Goal: Information Seeking & Learning: Learn about a topic

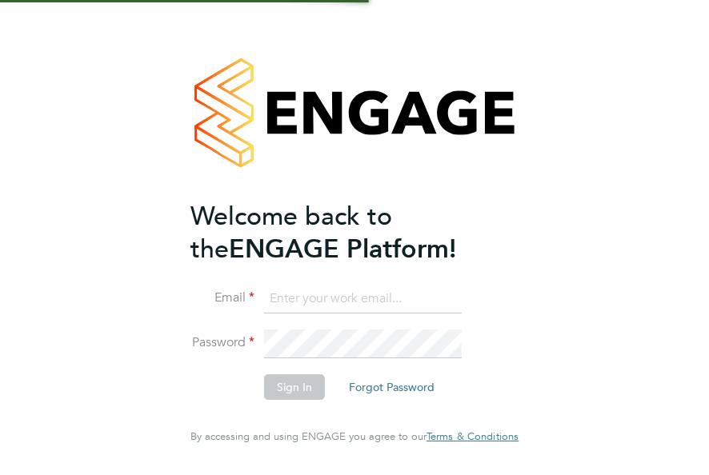
type input "[EMAIL_ADDRESS][DOMAIN_NAME]"
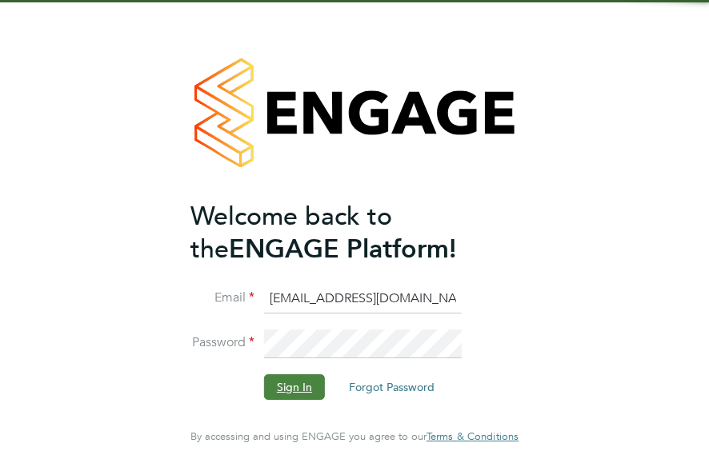
click at [286, 390] on button "Sign In" at bounding box center [294, 387] width 61 height 26
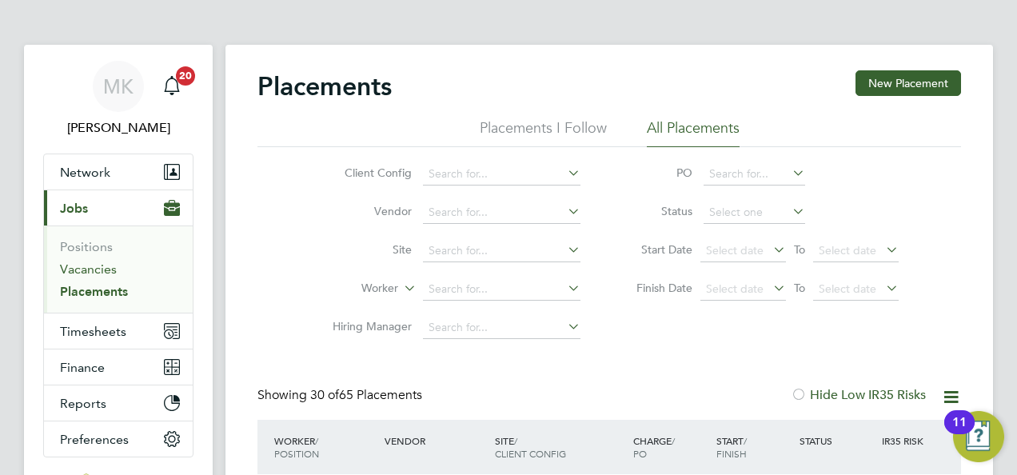
click at [109, 268] on link "Vacancies" at bounding box center [88, 269] width 57 height 15
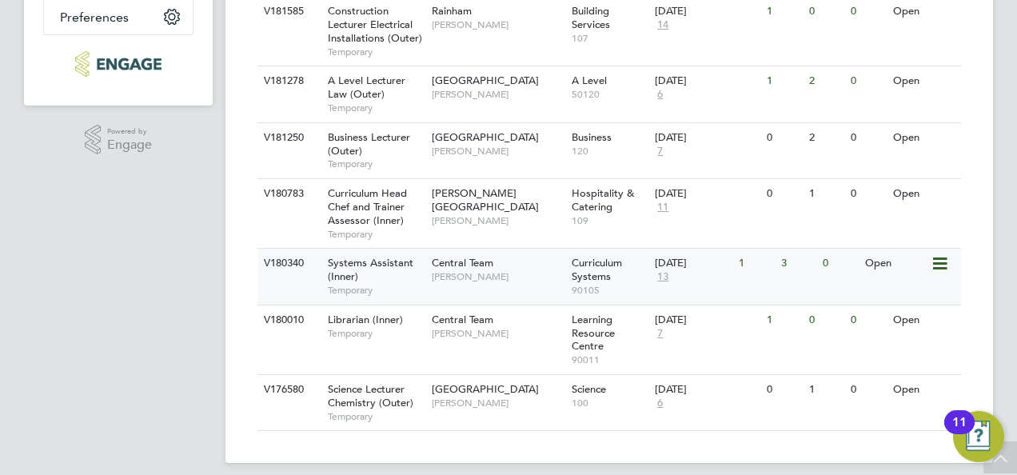
scroll to position [434, 0]
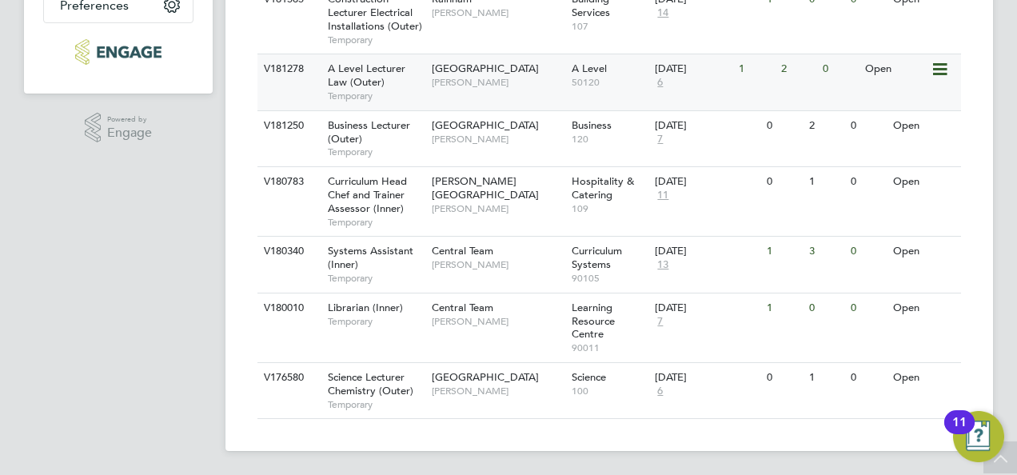
click at [395, 82] on div "A Level Lecturer Law (Outer) Temporary" at bounding box center [372, 81] width 112 height 55
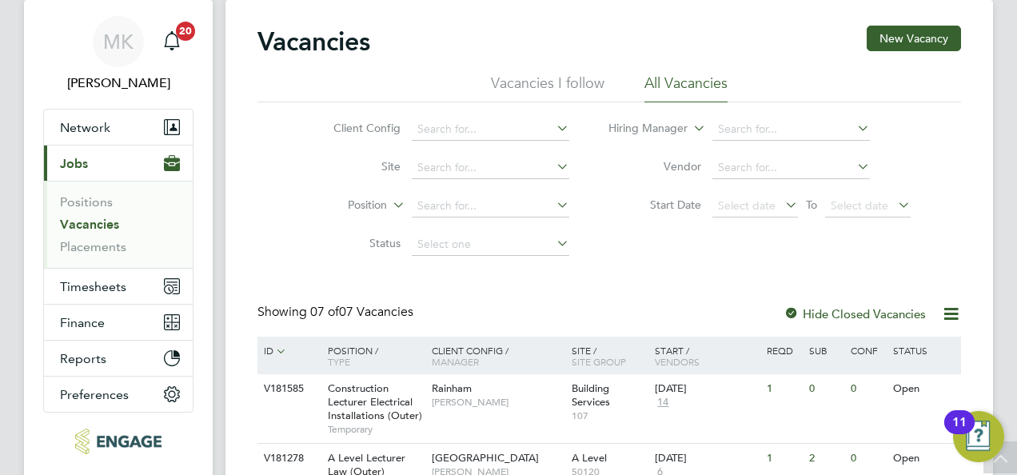
scroll to position [34, 0]
